Goal: Use online tool/utility: Use online tool/utility

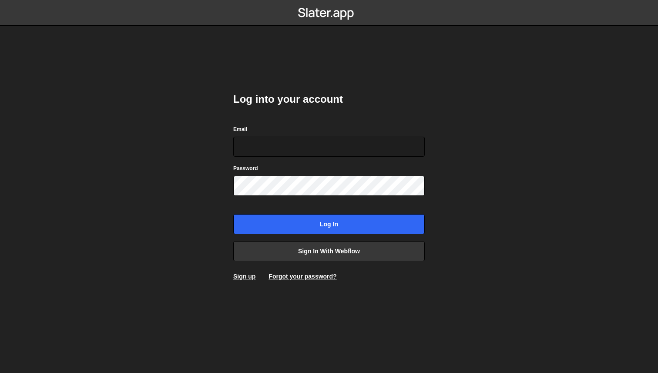
type input "a@glevsky.com"
click at [328, 212] on form "Email a@glevsky.com Password Log in" at bounding box center [328, 179] width 191 height 110
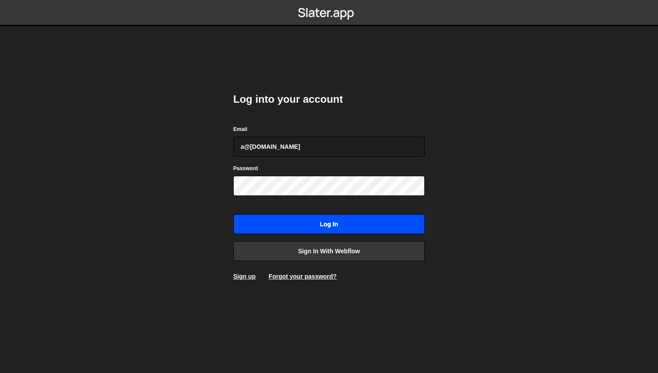
click at [327, 217] on input "Log in" at bounding box center [328, 224] width 191 height 20
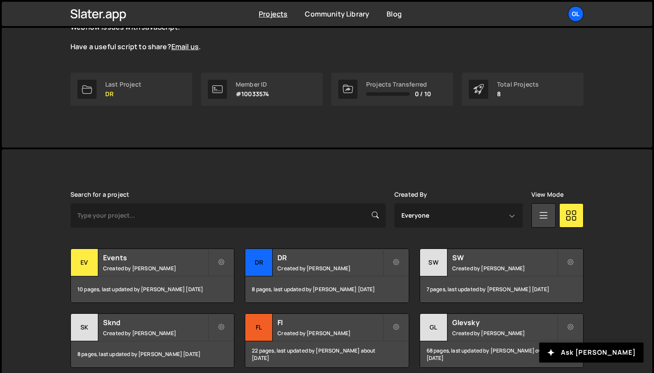
scroll to position [168, 0]
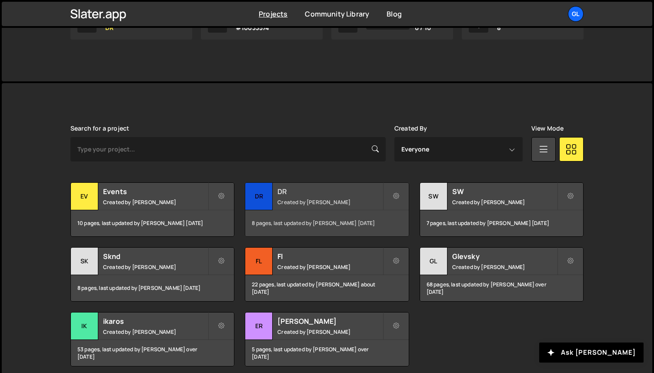
click at [265, 201] on div "DR" at bounding box center [258, 196] width 27 height 27
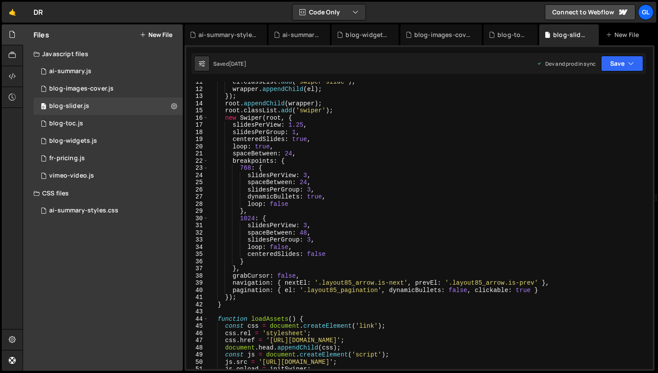
scroll to position [102, 0]
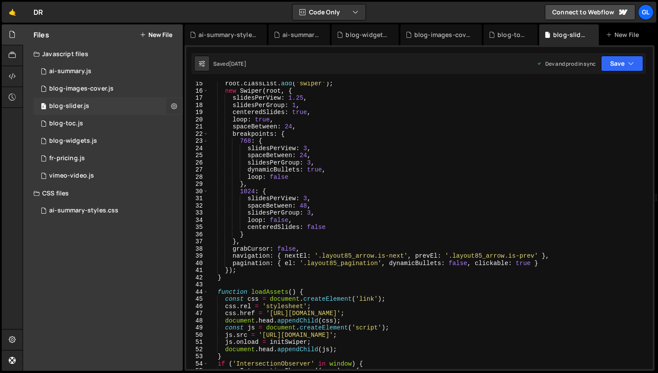
click at [175, 107] on icon at bounding box center [174, 106] width 6 height 8
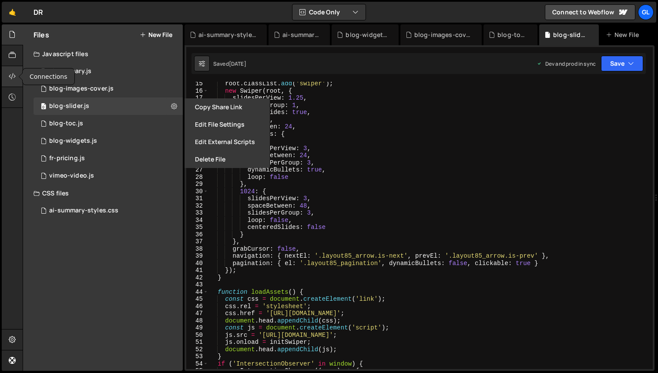
click at [13, 77] on icon at bounding box center [12, 76] width 7 height 10
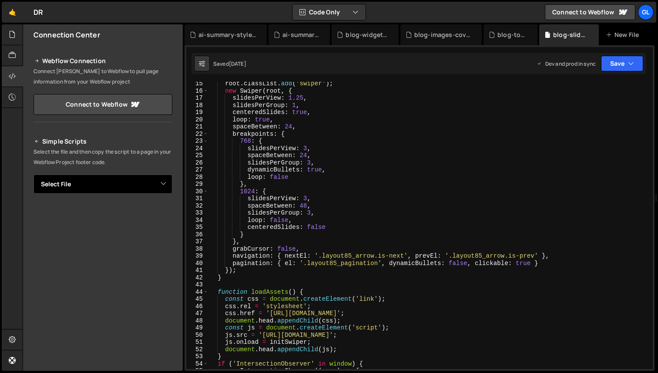
click at [94, 190] on select "Select File ai-summary.js blog-images-cover.js blog-slider.js blog-toc.js blog-…" at bounding box center [102, 183] width 139 height 19
select select "47099"
click at [33, 174] on select "Select File ai-summary.js blog-images-cover.js blog-slider.js blog-toc.js blog-…" at bounding box center [102, 183] width 139 height 19
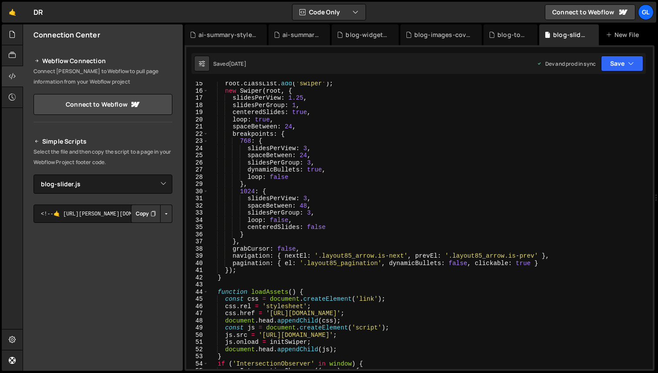
click at [161, 217] on button "Button group with nested dropdown" at bounding box center [166, 213] width 12 height 18
click at [145, 244] on link "Copy Production Script" at bounding box center [129, 242] width 85 height 12
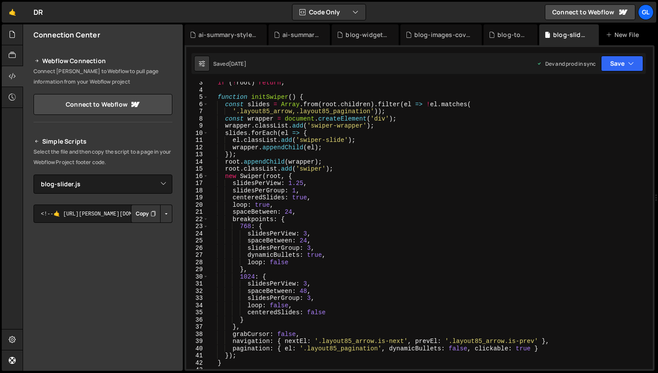
click at [387, 180] on div "if ( ! root ) return ; function initSwiper ( ) { const slides = Array . from ( …" at bounding box center [428, 229] width 441 height 301
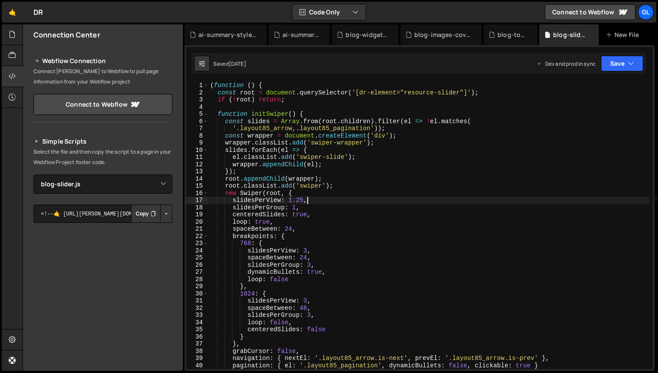
click at [350, 216] on div "( function ( ) { const root = document . querySelector ( '[dr-element="resource…" at bounding box center [428, 232] width 441 height 301
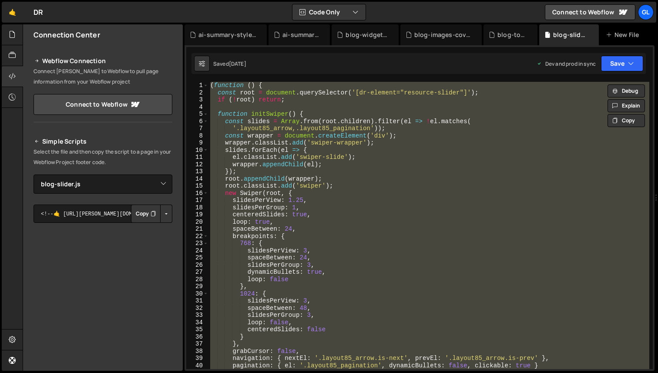
click at [335, 157] on div "( function ( ) { const root = document . querySelector ( '[dr-element="resource…" at bounding box center [428, 225] width 441 height 287
paste textarea
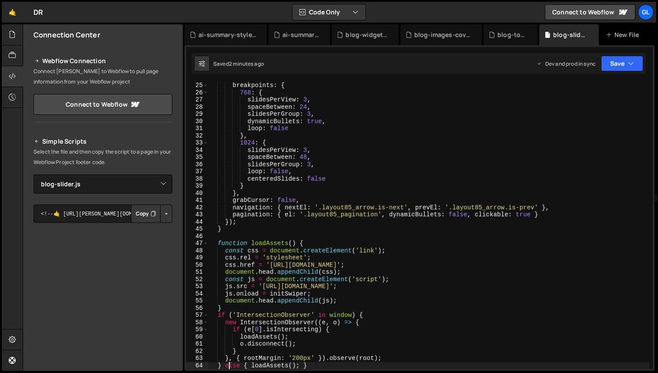
click at [335, 183] on div "breakpoints : { 768 : { slidesPerView : 3 , spaceBetween : 24 , slidesPerGroup …" at bounding box center [428, 232] width 441 height 301
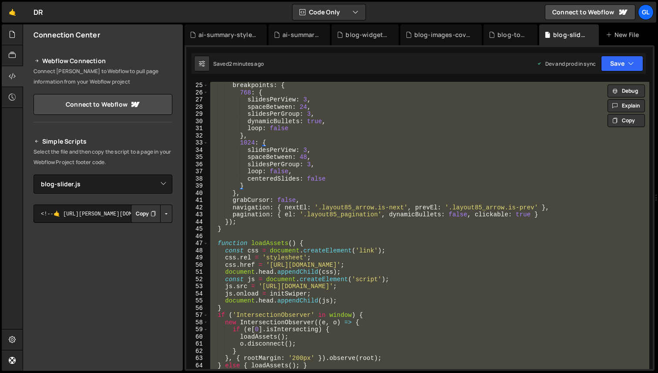
paste textarea
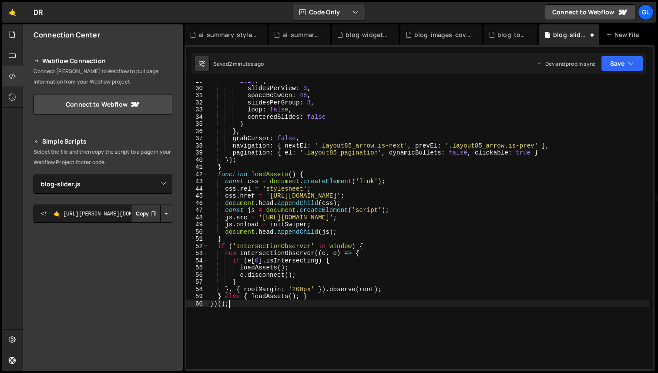
scroll to position [205, 0]
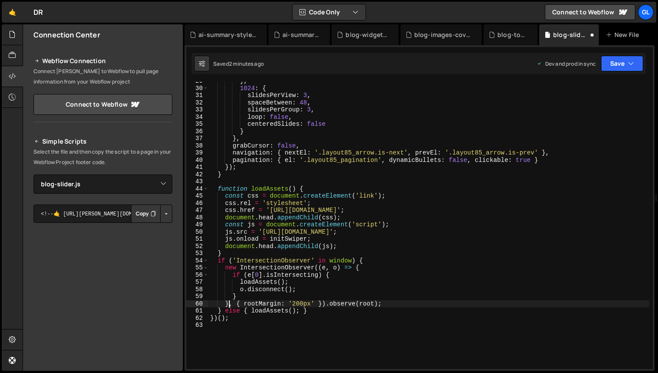
type textarea "}, { rootMargin: '200px' }).observe(root);"
